Goal: Task Accomplishment & Management: Complete application form

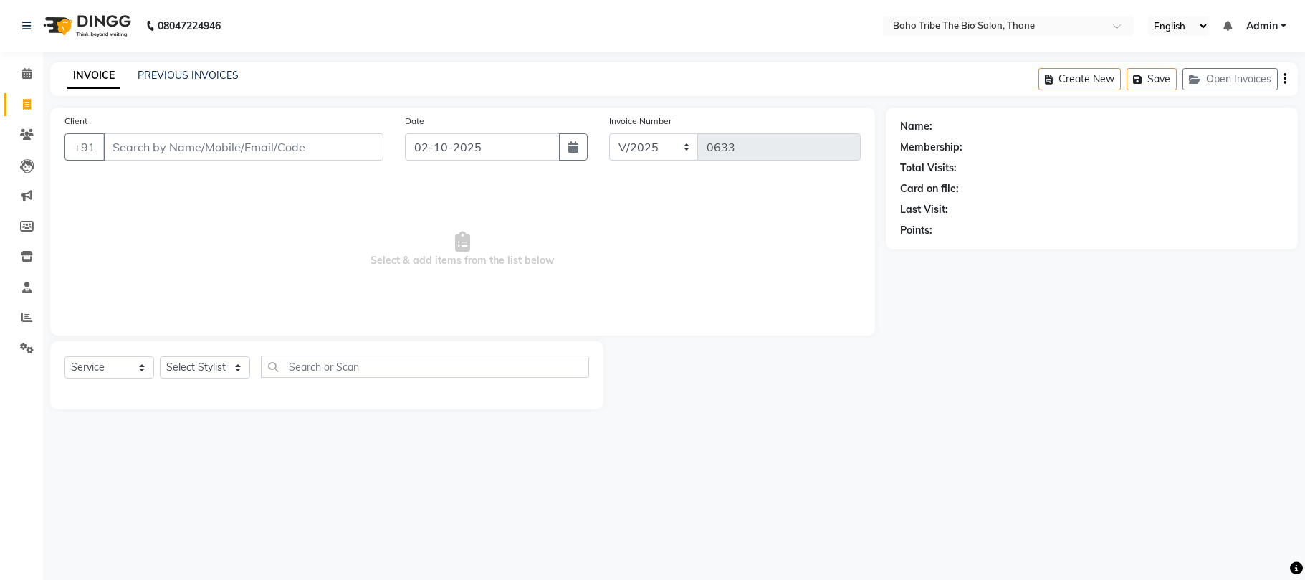
select select "service"
click at [216, 72] on link "PREVIOUS INVOICES" at bounding box center [188, 75] width 101 height 13
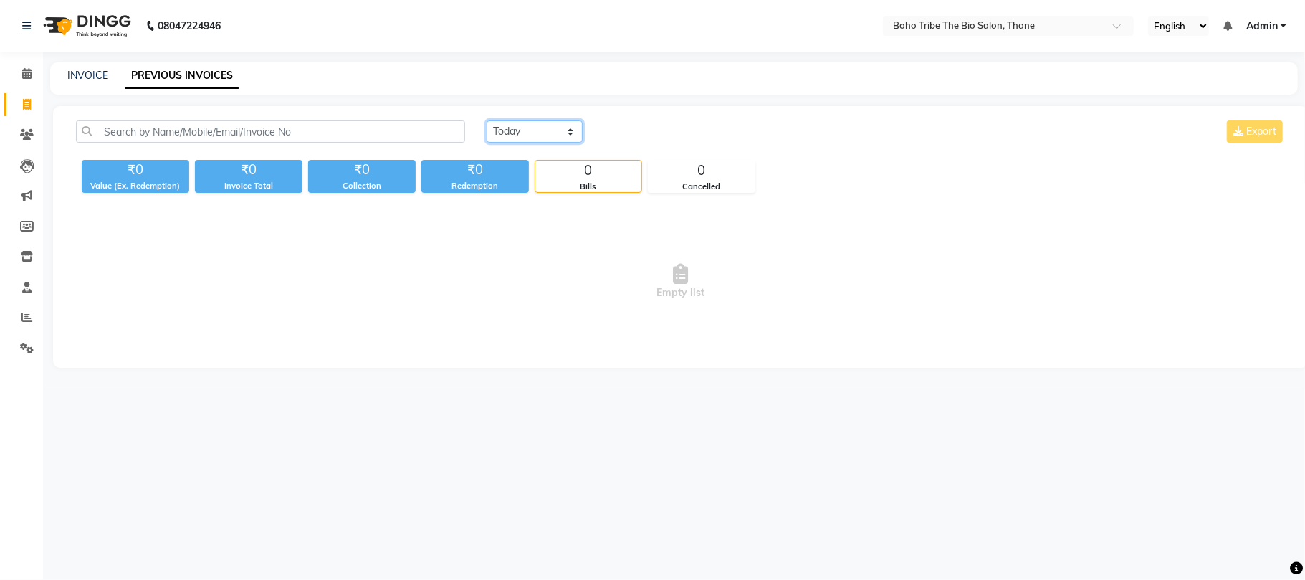
click at [563, 130] on select "Today Yesterday Custom Range" at bounding box center [535, 131] width 96 height 22
select select "yesterday"
click at [487, 120] on select "Today Yesterday Custom Range" at bounding box center [535, 131] width 96 height 22
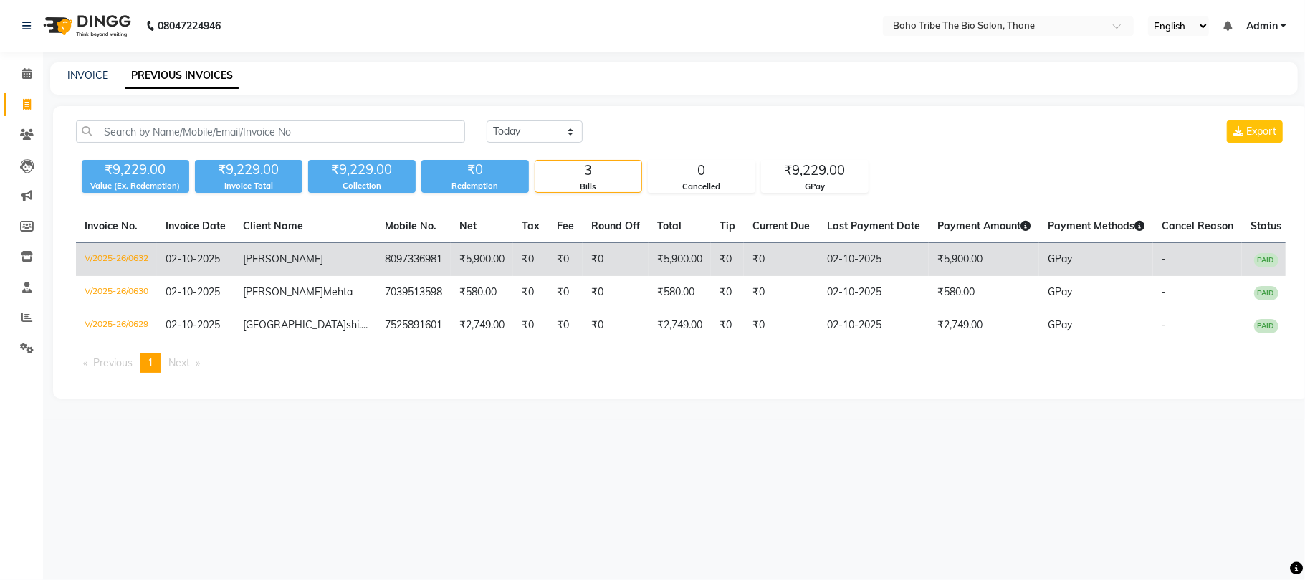
click at [655, 261] on td "₹5,900.00" at bounding box center [680, 260] width 62 height 34
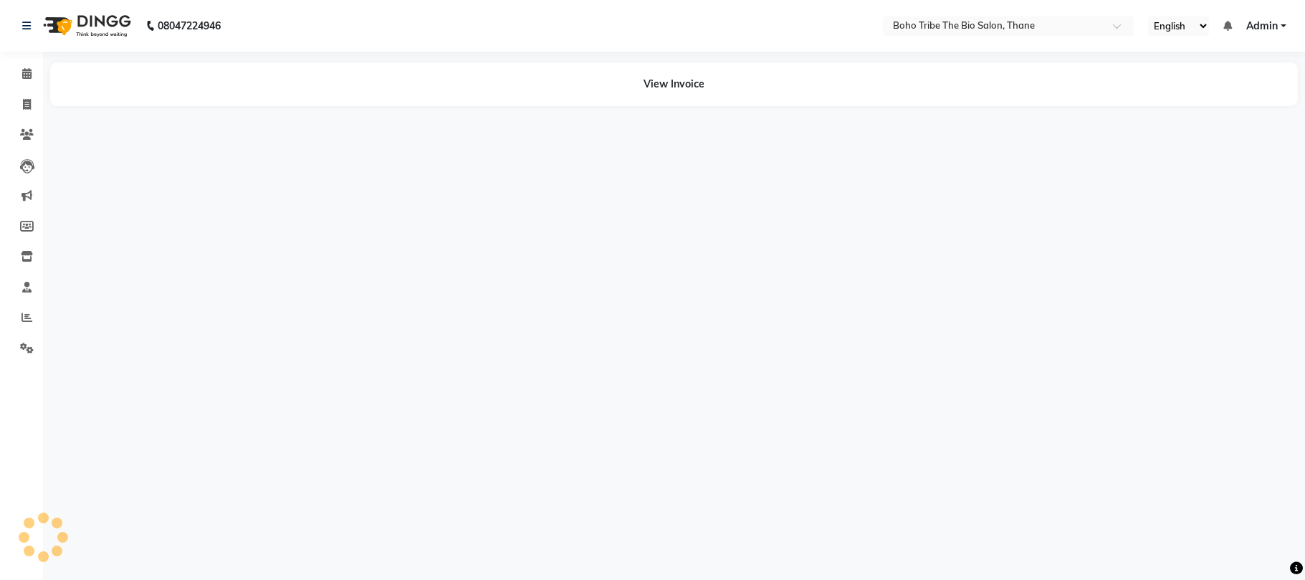
click at [803, 185] on div "08047224946 Select Location × Boho Tribe The Bio Salon, Thane English ENGLISH E…" at bounding box center [652, 290] width 1305 height 580
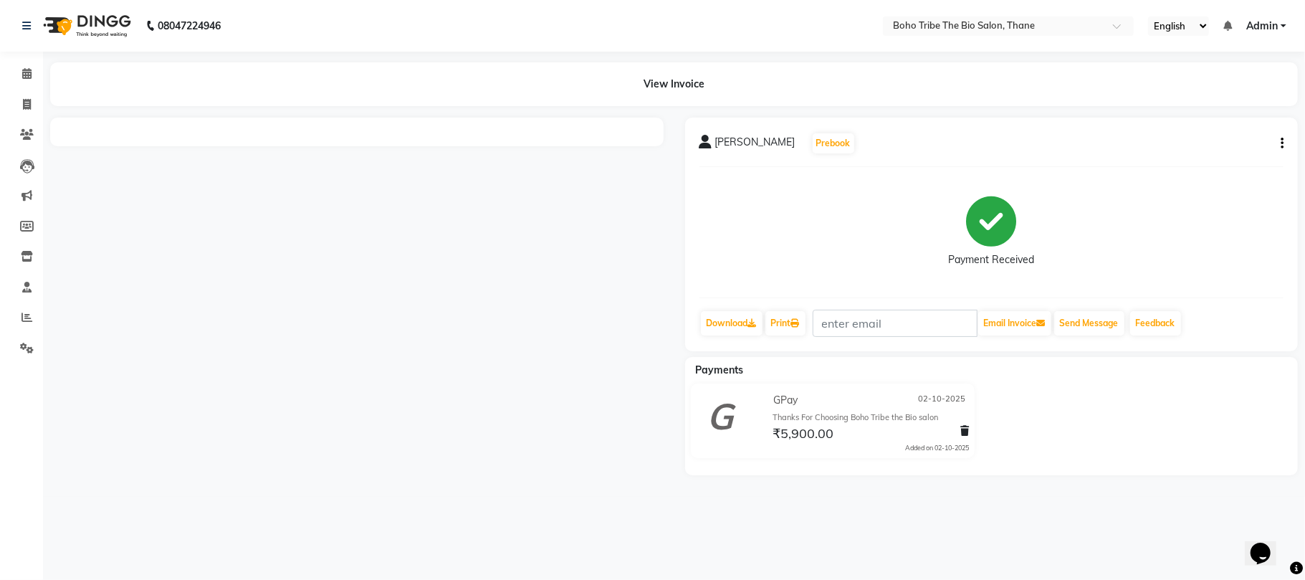
click at [1283, 143] on icon "button" at bounding box center [1282, 143] width 3 height 1
click at [1222, 156] on div "Edit Invoice" at bounding box center [1210, 161] width 98 height 18
select select "service"
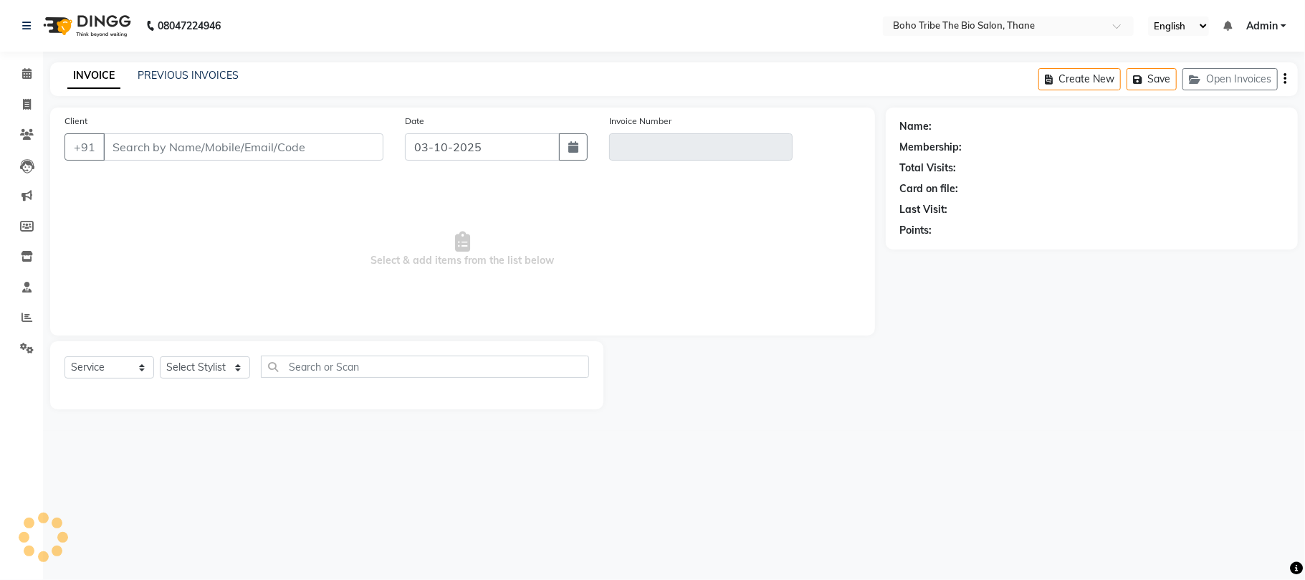
type input "8097336981"
type input "V/2025-26/0632"
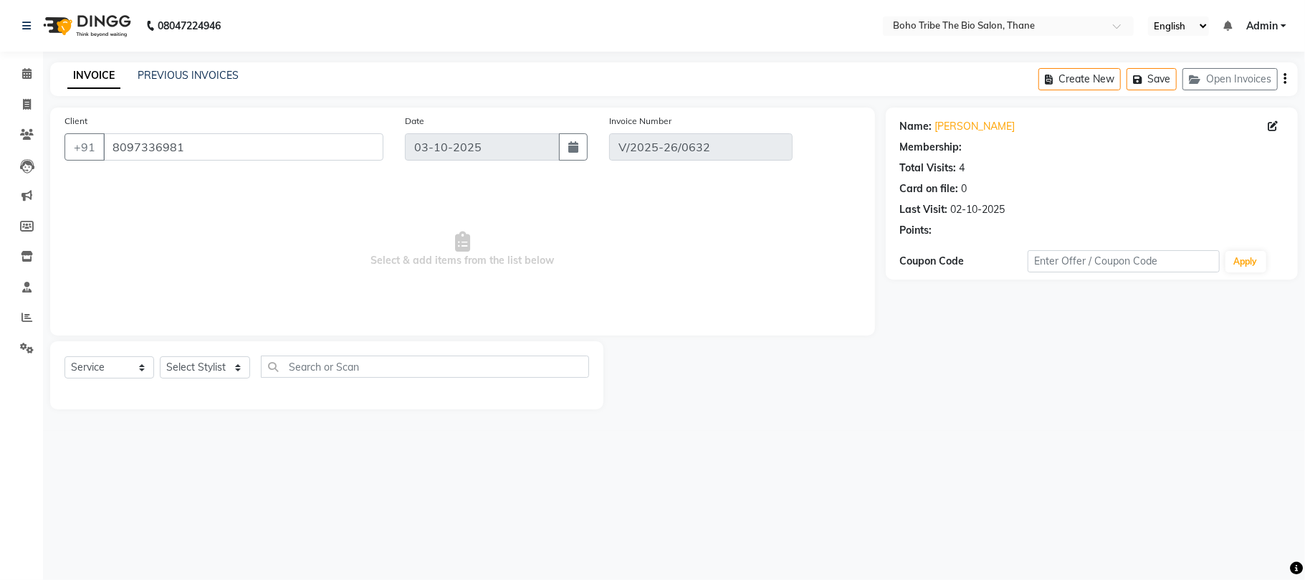
type input "02-10-2025"
select select "select"
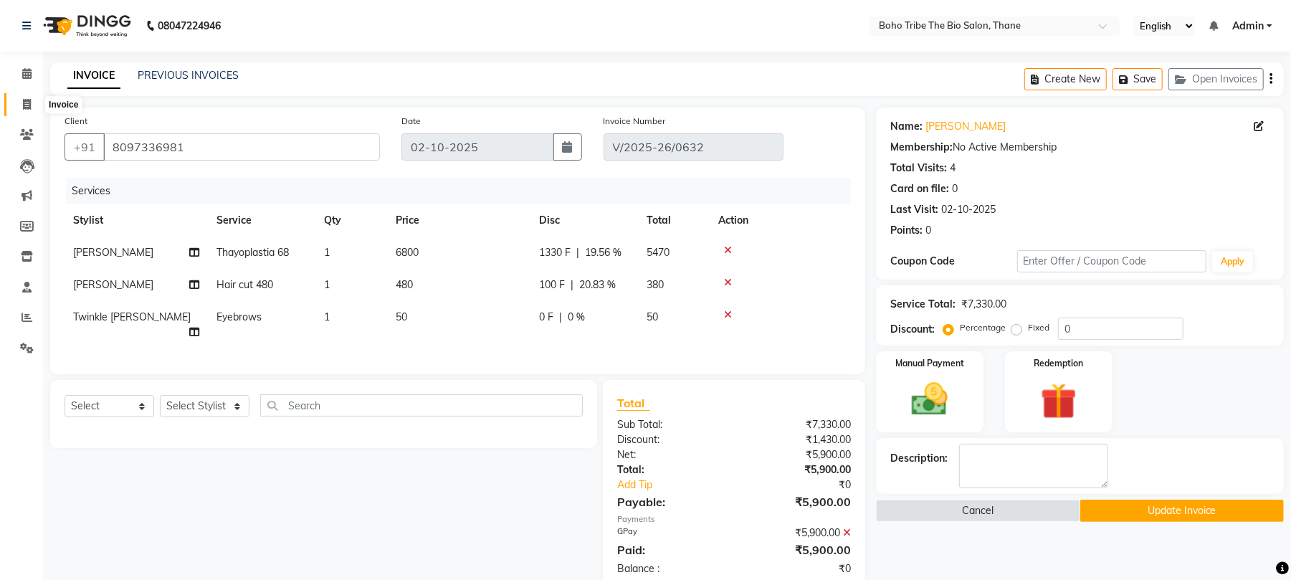
click at [23, 107] on icon at bounding box center [27, 104] width 8 height 11
select select "service"
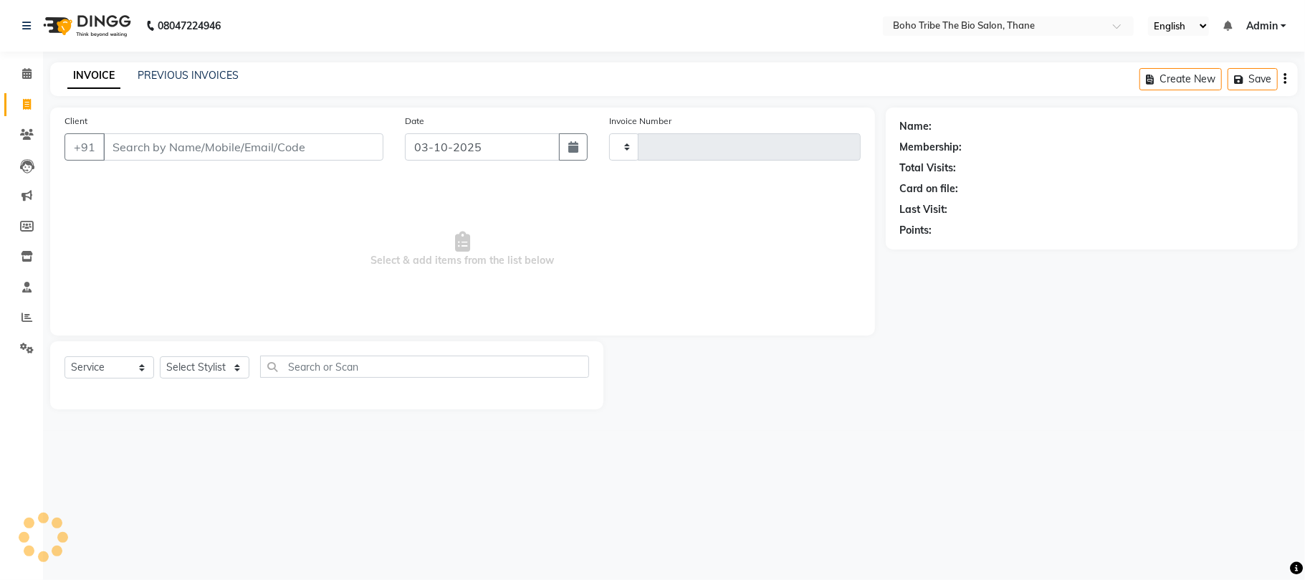
type input "0633"
select select "7406"
